Goal: Information Seeking & Learning: Learn about a topic

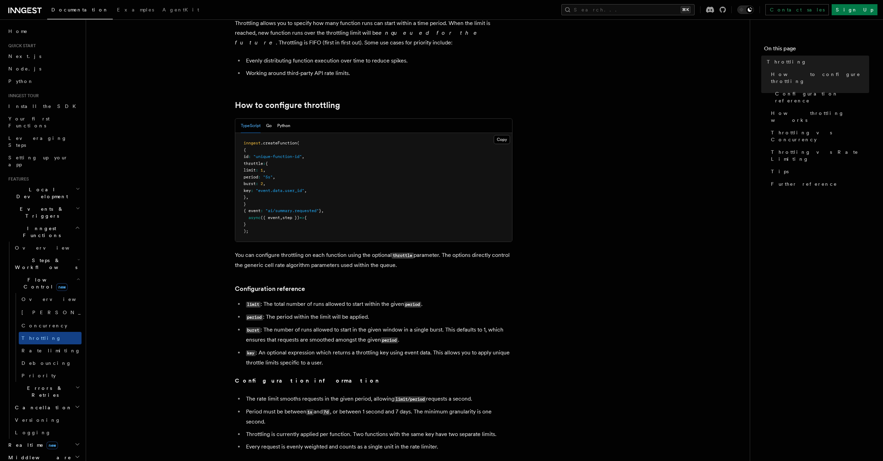
scroll to position [129, 0]
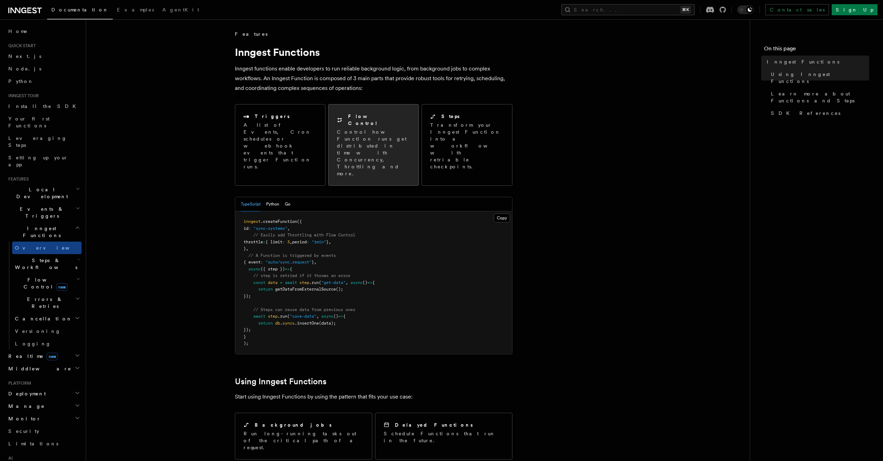
click at [366, 105] on div "Flow Control Control how Function runs get distributed in time with Concurrency…" at bounding box center [374, 144] width 90 height 81
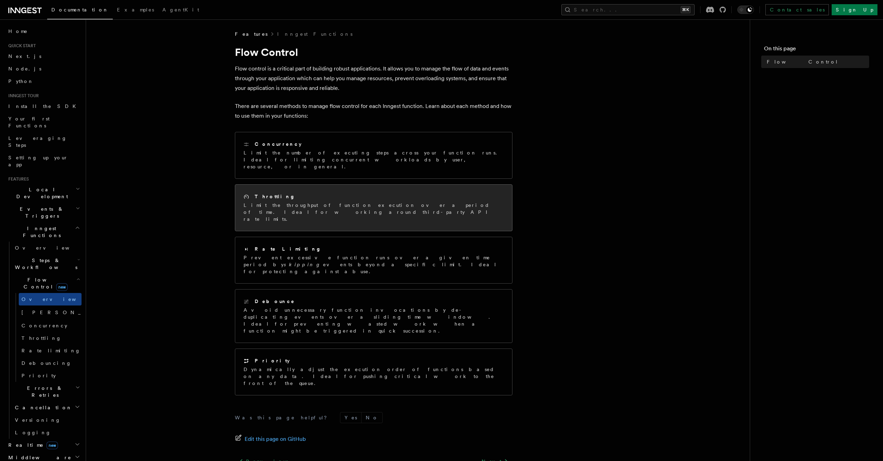
click at [448, 202] on p "Limit the throughput of function execution over a period of time. Ideal for wor…" at bounding box center [374, 212] width 260 height 21
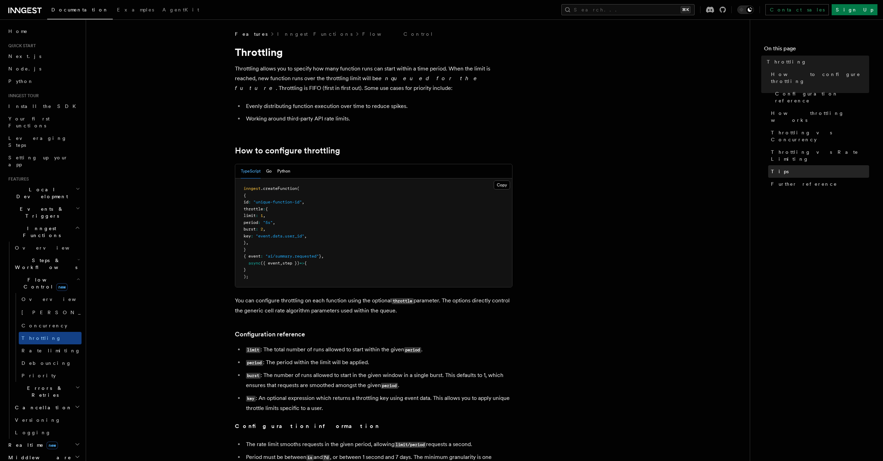
click at [778, 168] on span "Tips" at bounding box center [780, 171] width 18 height 7
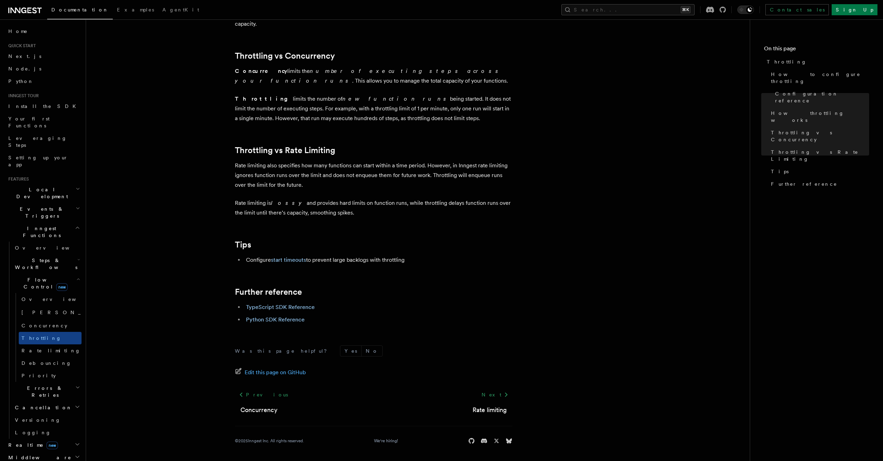
scroll to position [478, 0]
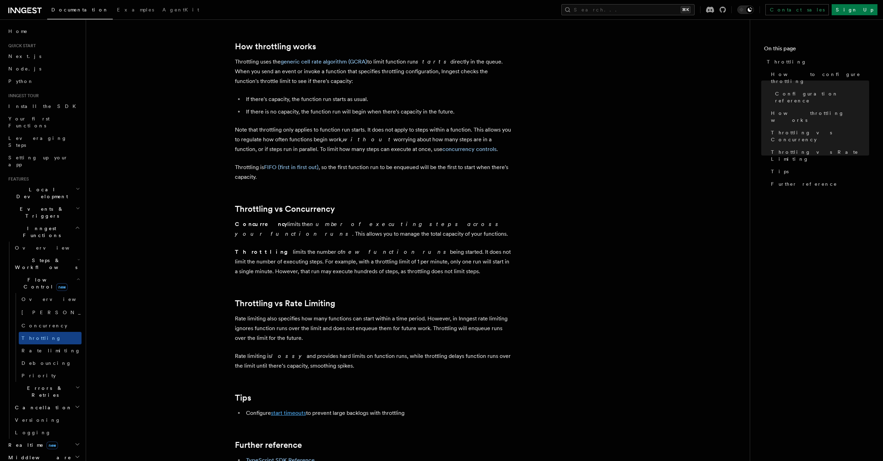
click at [288, 410] on link "start timeouts" at bounding box center [288, 413] width 35 height 7
